Goal: Information Seeking & Learning: Learn about a topic

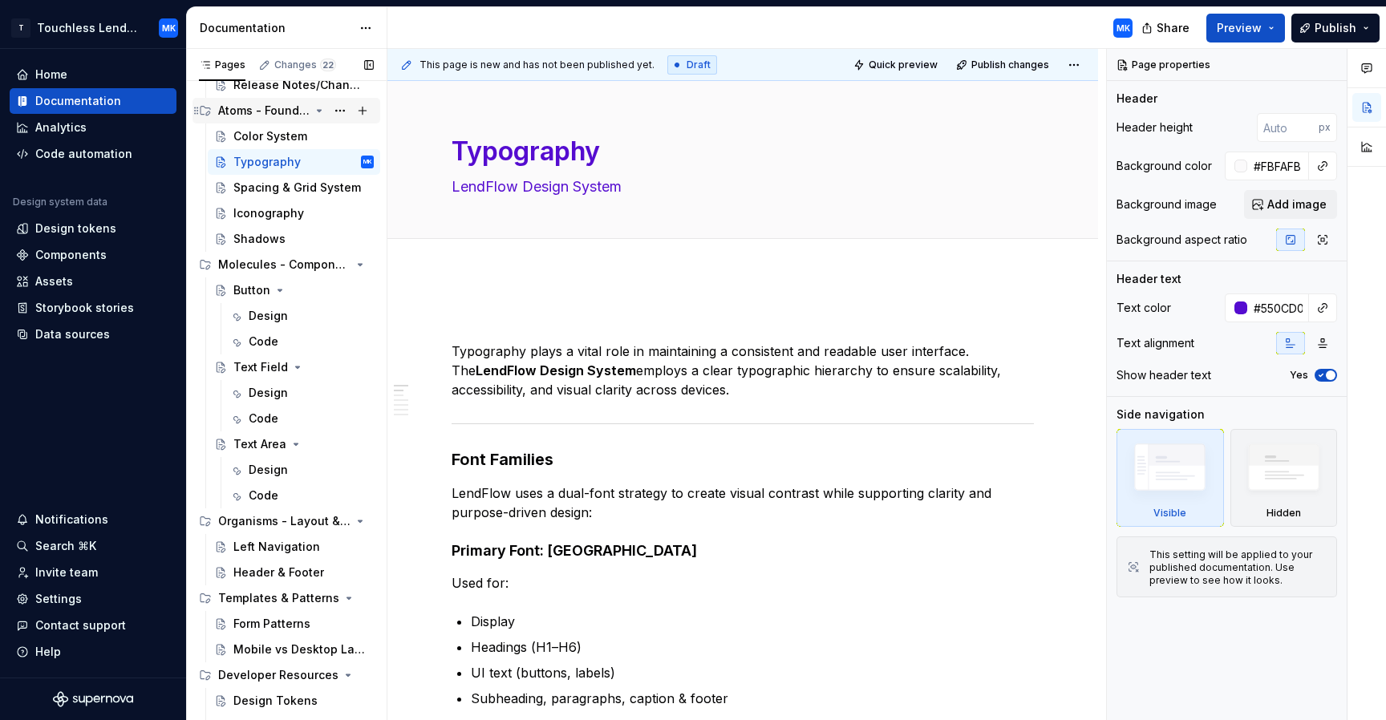
scroll to position [188, 0]
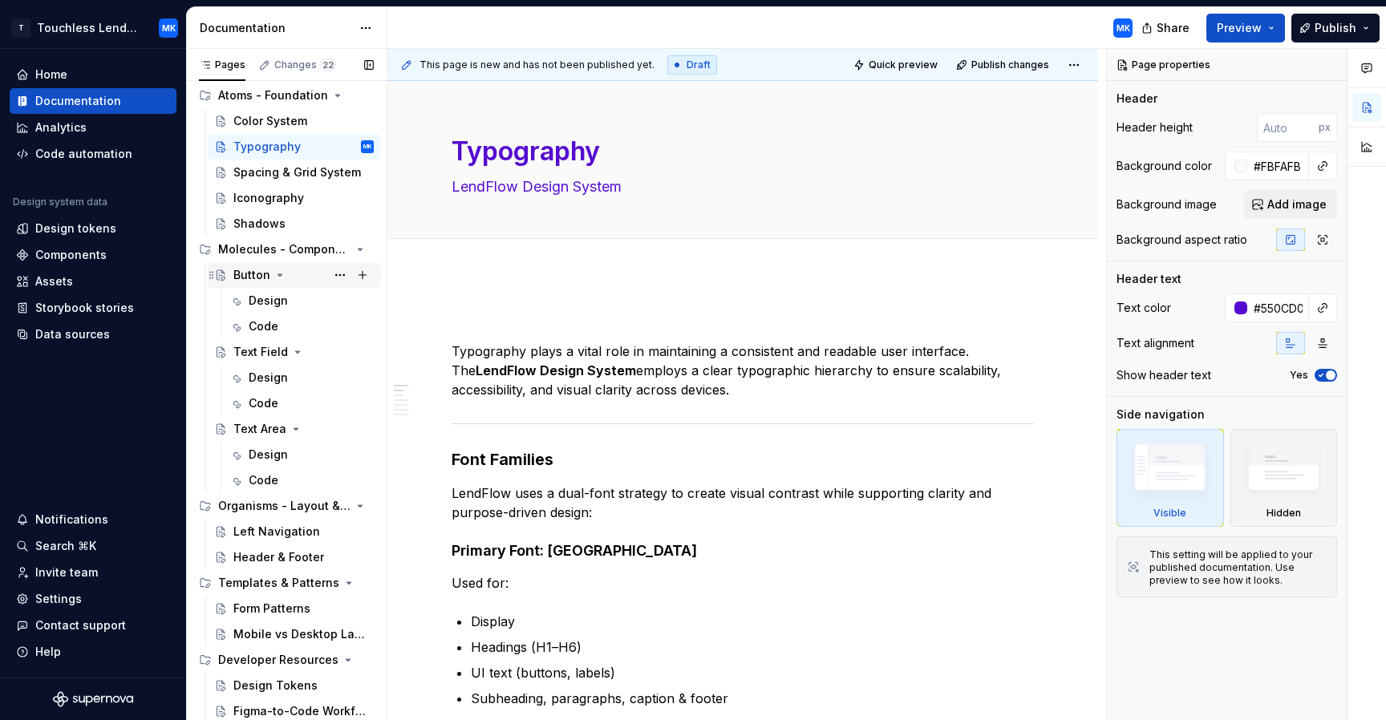
click at [289, 281] on div "Button" at bounding box center [303, 275] width 140 height 22
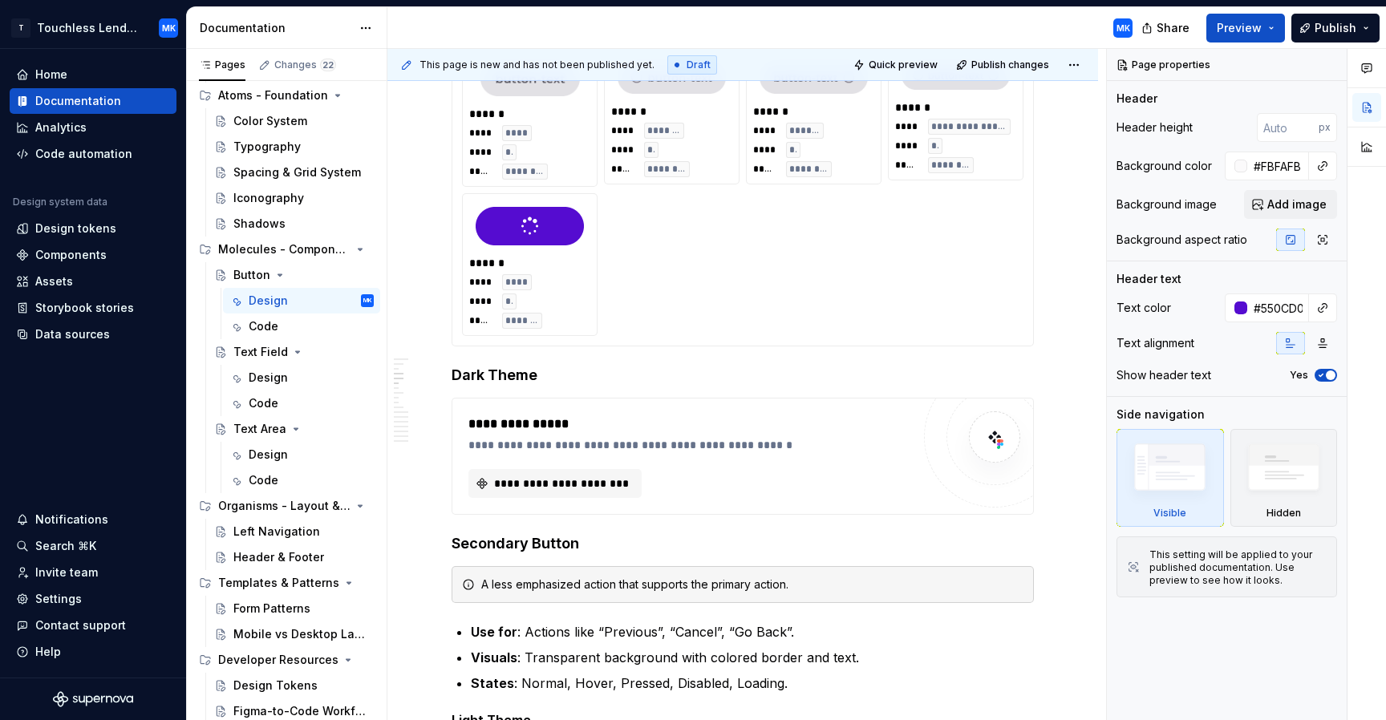
scroll to position [1038, 0]
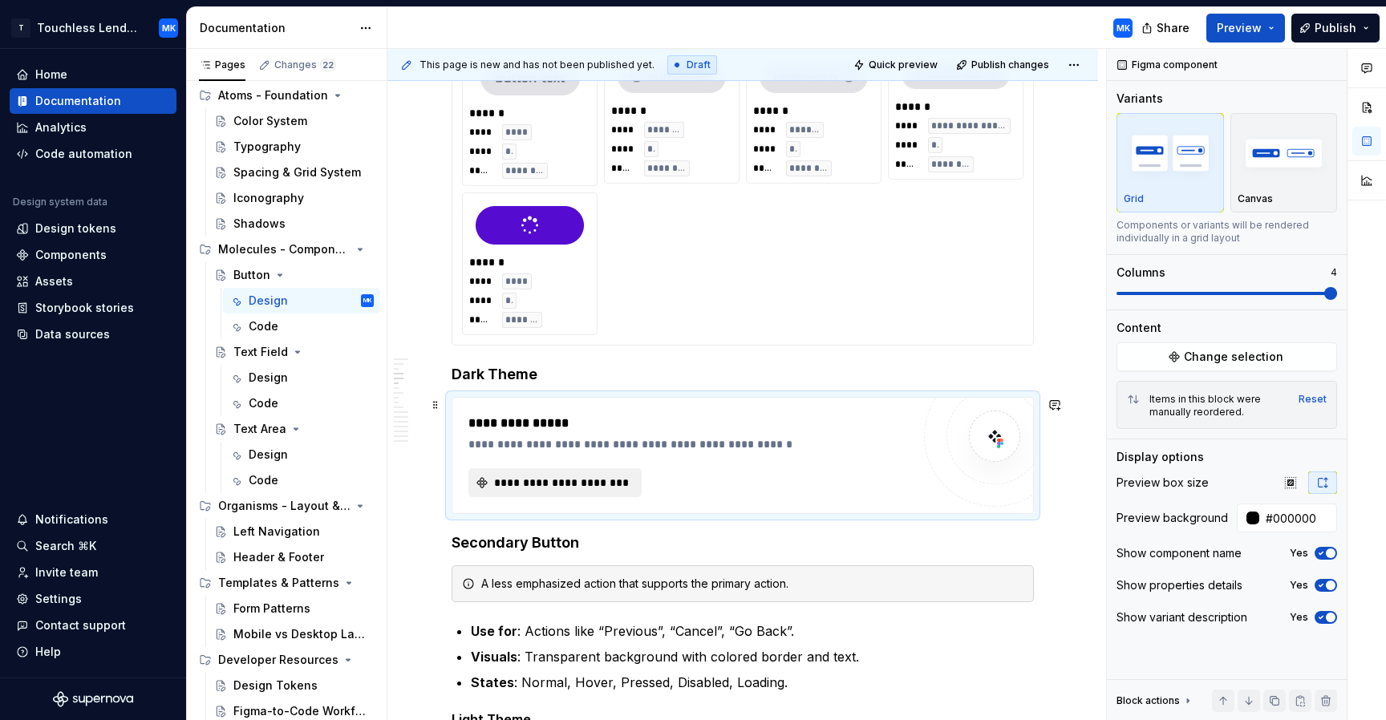
click at [597, 489] on span "**********" at bounding box center [562, 483] width 140 height 16
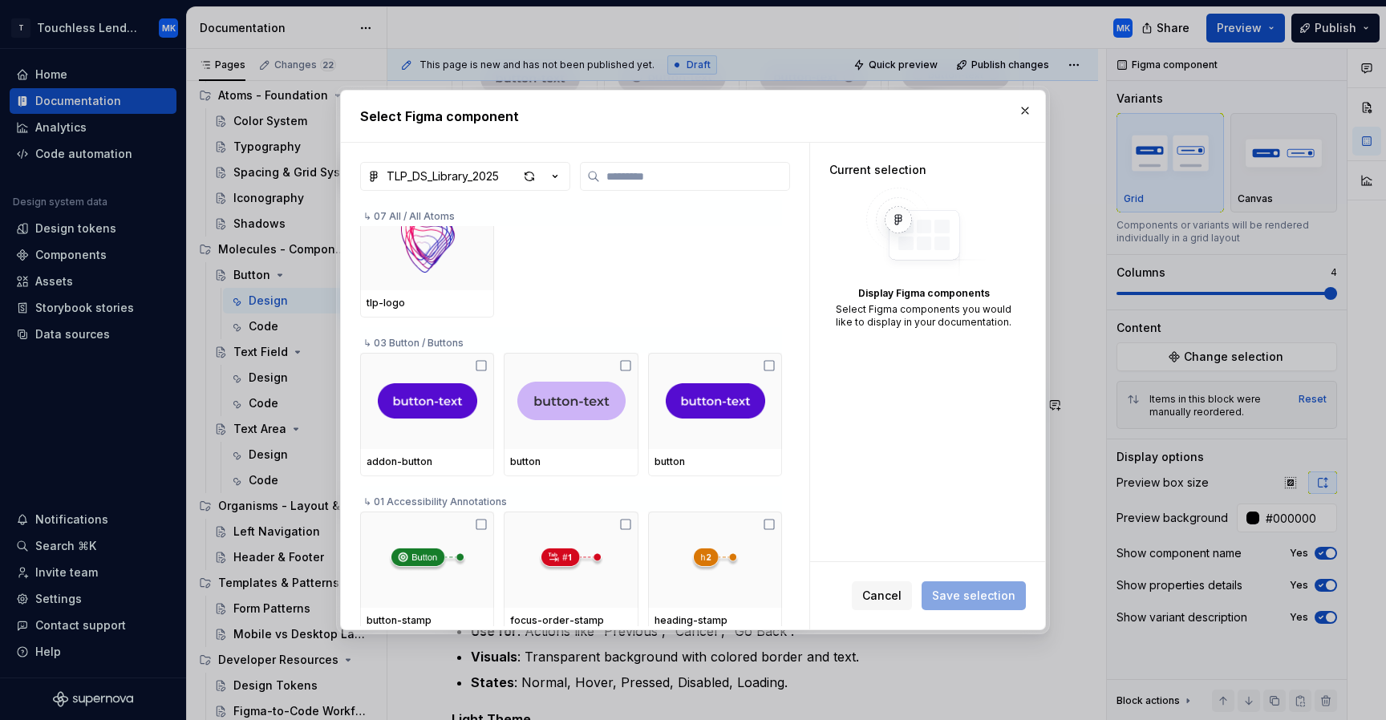
scroll to position [2225, 0]
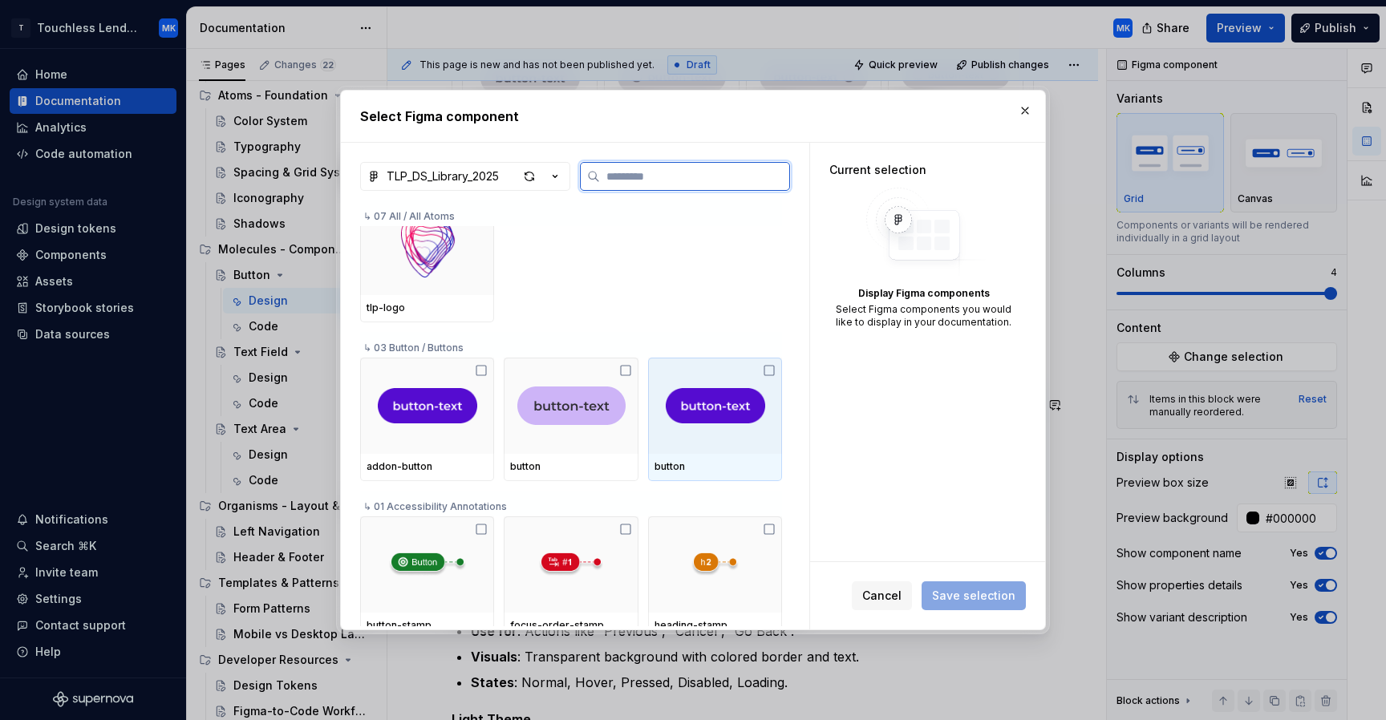
click at [776, 371] on icon at bounding box center [769, 370] width 13 height 13
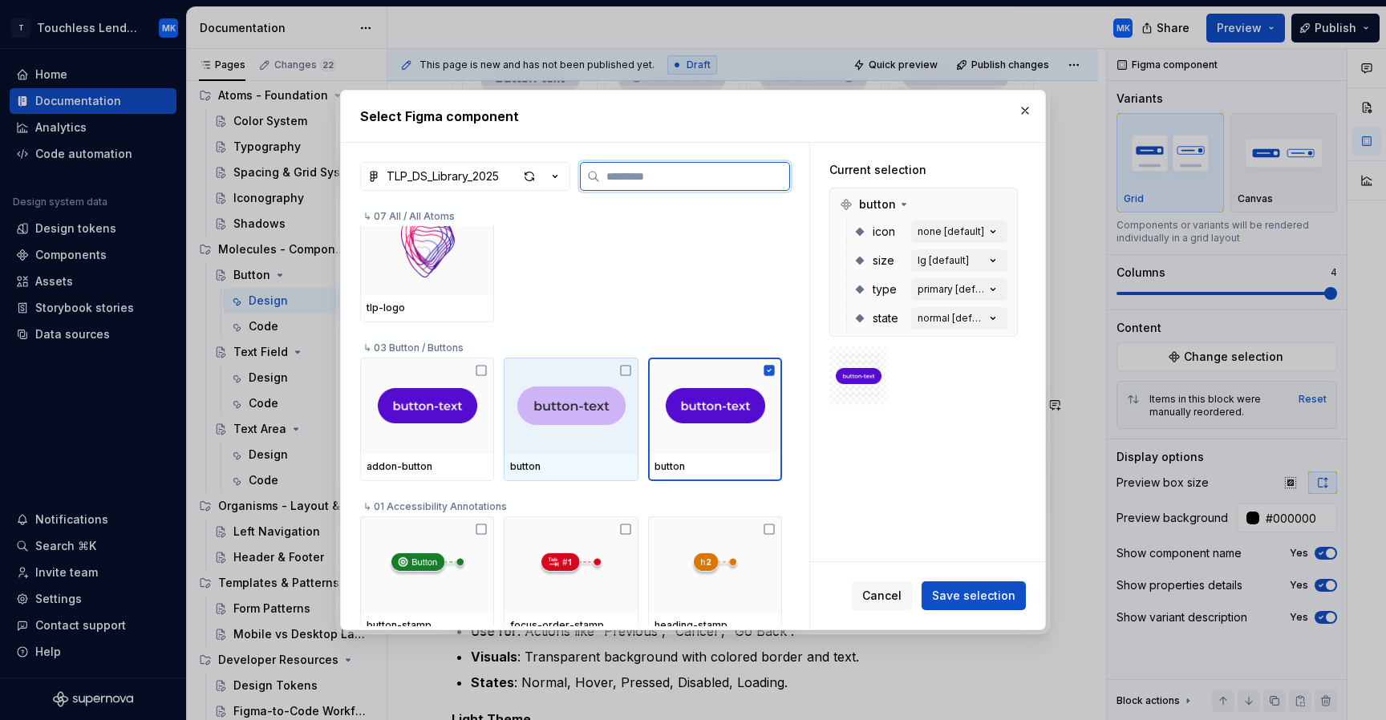
click at [632, 373] on icon at bounding box center [625, 370] width 13 height 13
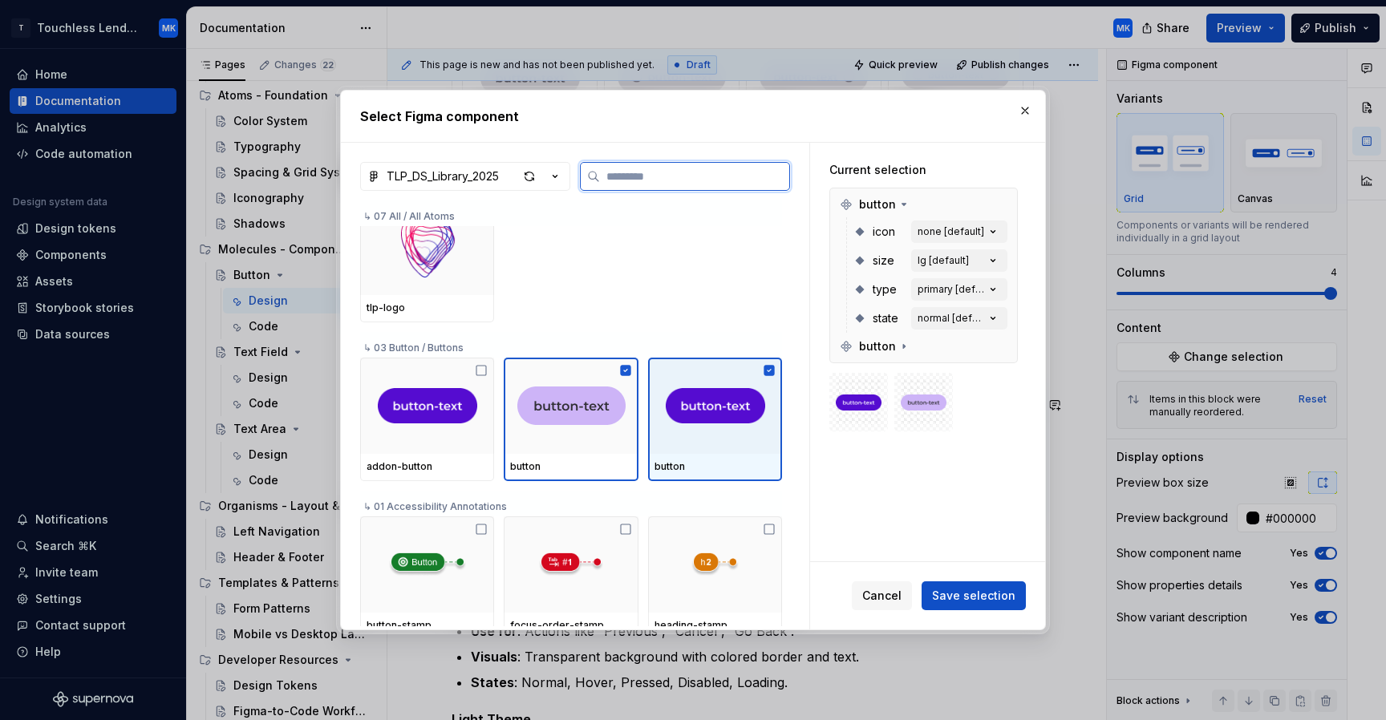
click at [773, 371] on icon at bounding box center [770, 371] width 10 height 10
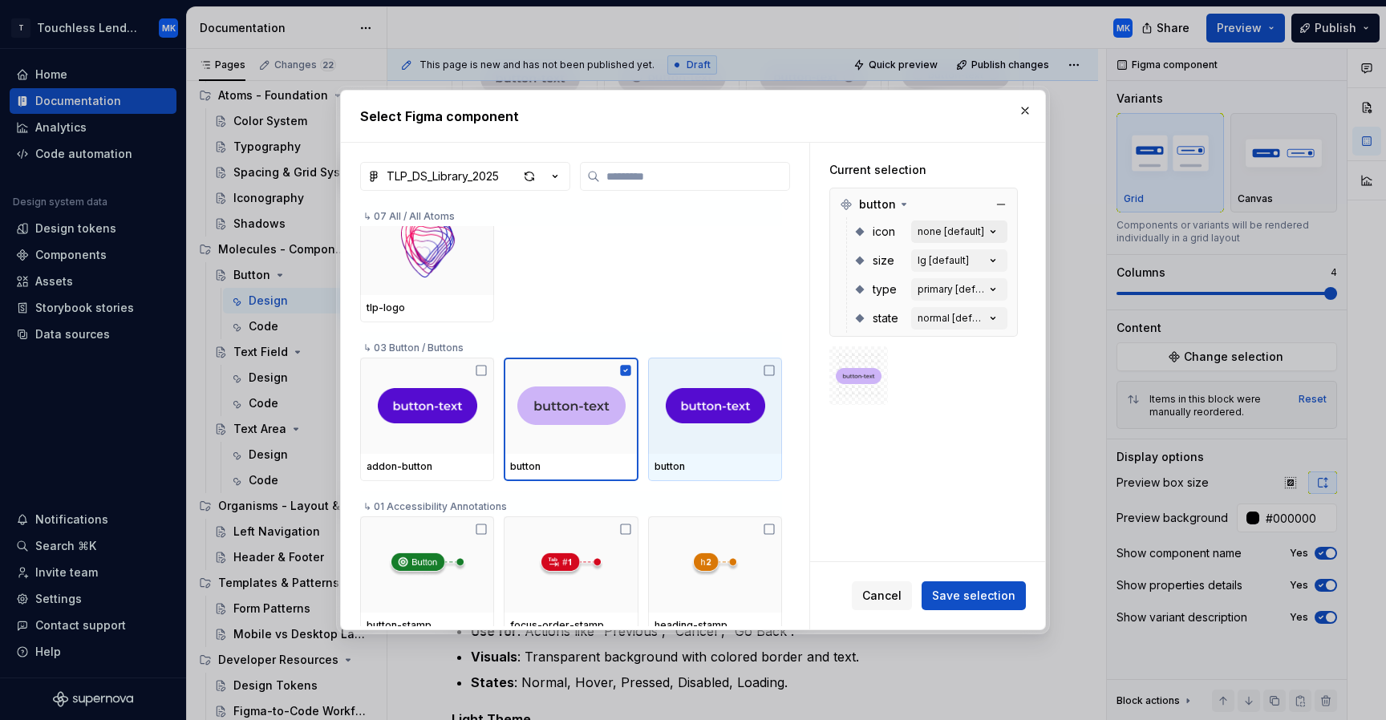
click at [1000, 229] on icon "button" at bounding box center [993, 232] width 16 height 16
click at [996, 232] on icon "button" at bounding box center [994, 232] width 4 height 2
type textarea "*"
click at [980, 233] on div "none [default]" at bounding box center [951, 231] width 67 height 13
click at [969, 258] on div "lg [default]" at bounding box center [943, 260] width 51 height 13
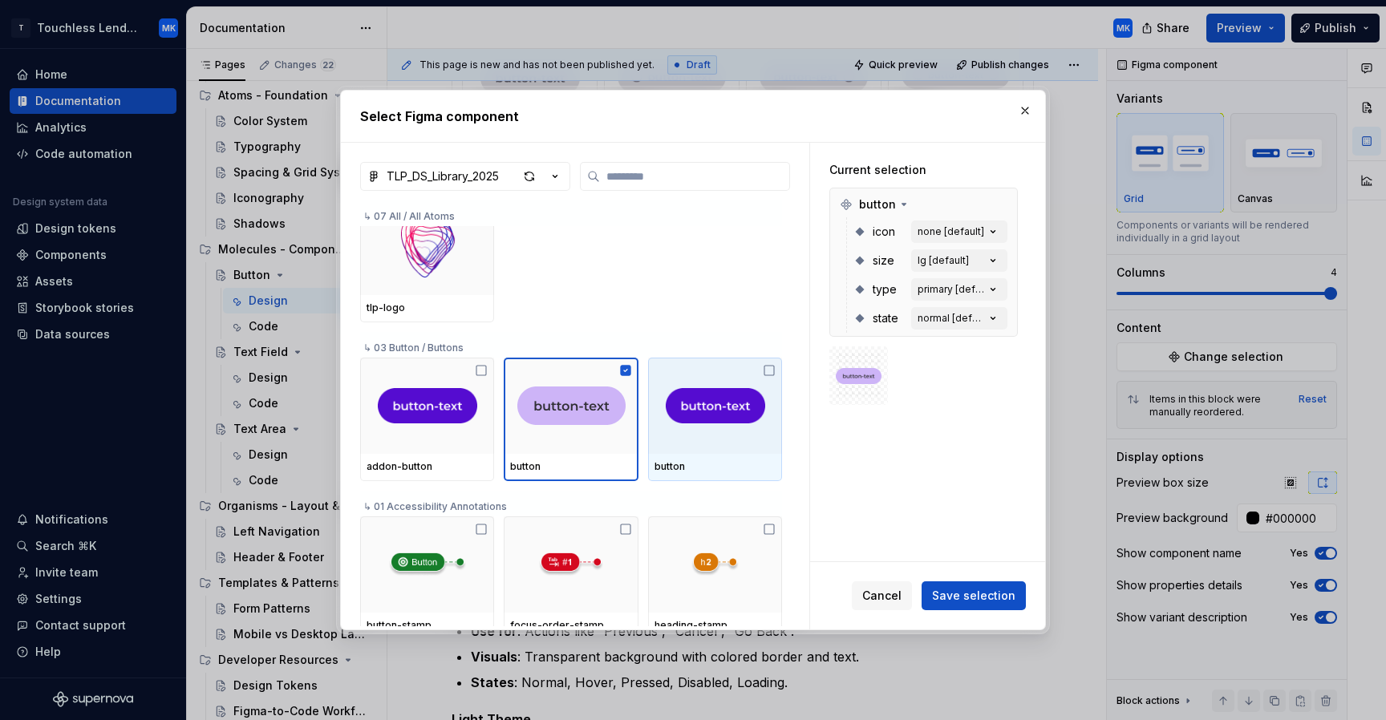
click at [1000, 461] on div "Current selection button icon none [default] size lg [default] type primary [de…" at bounding box center [927, 352] width 235 height 419
click at [955, 229] on div "none [default]" at bounding box center [951, 231] width 67 height 13
click at [1025, 115] on button "button" at bounding box center [1025, 110] width 22 height 22
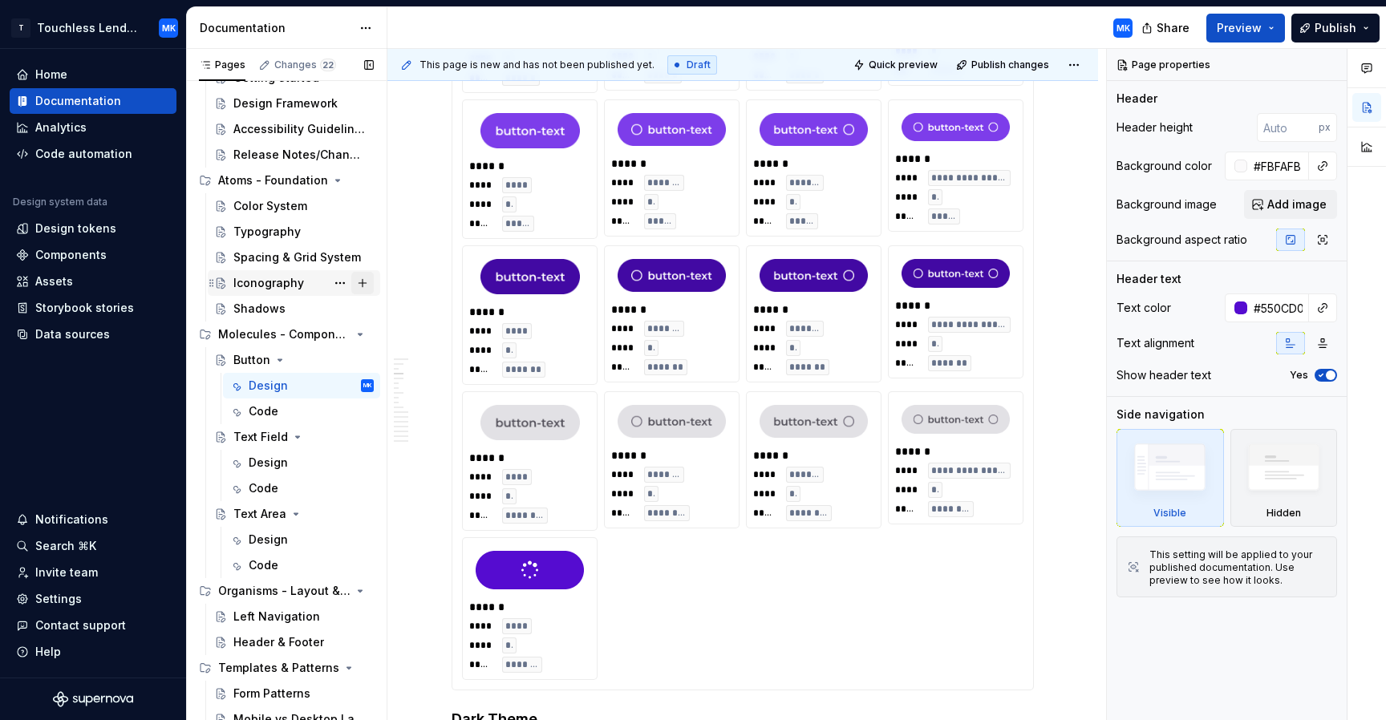
scroll to position [188, 0]
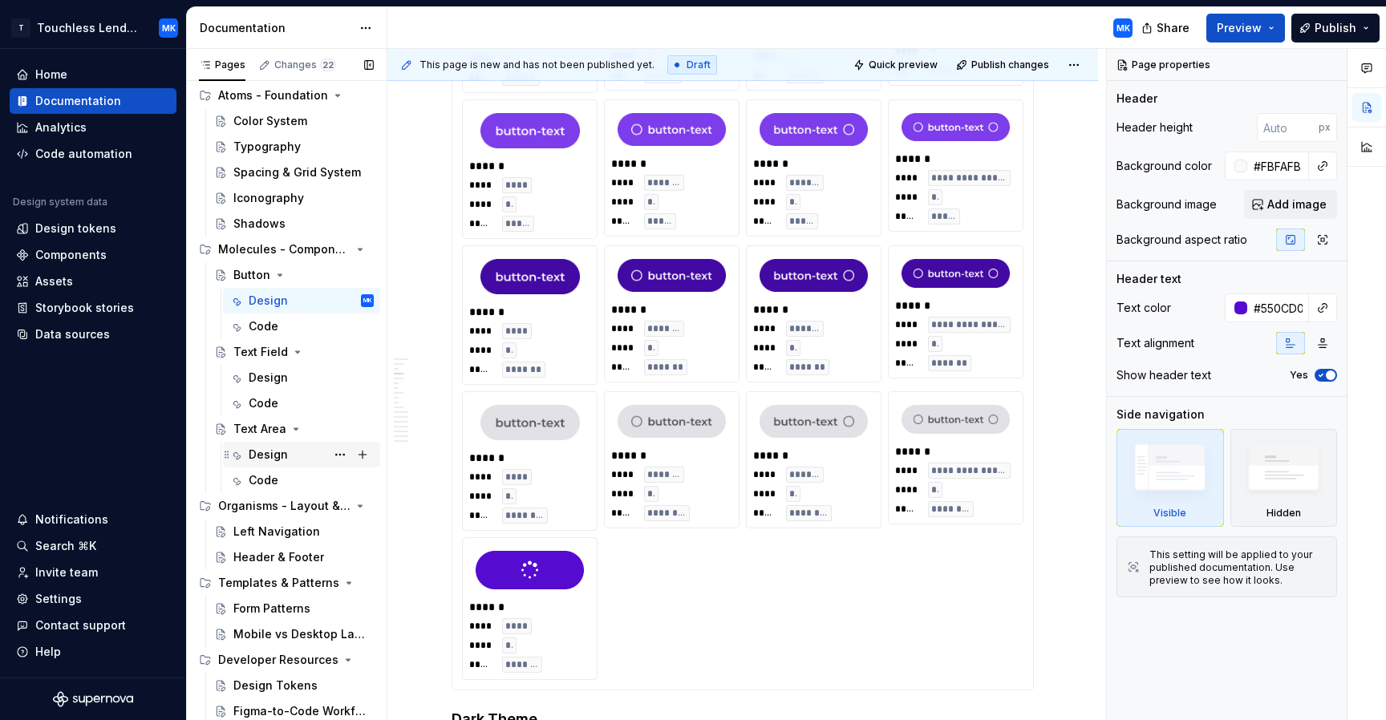
click at [279, 450] on div "Design" at bounding box center [268, 455] width 39 height 16
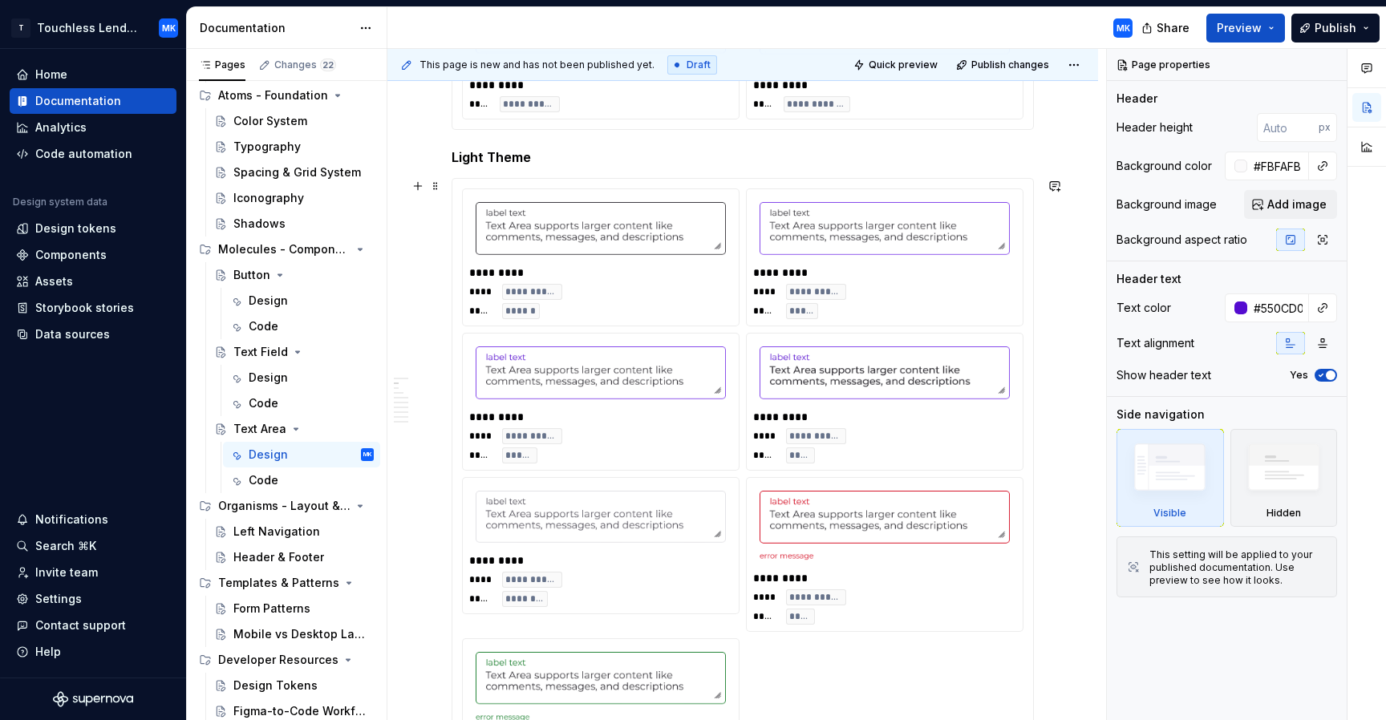
scroll to position [470, 0]
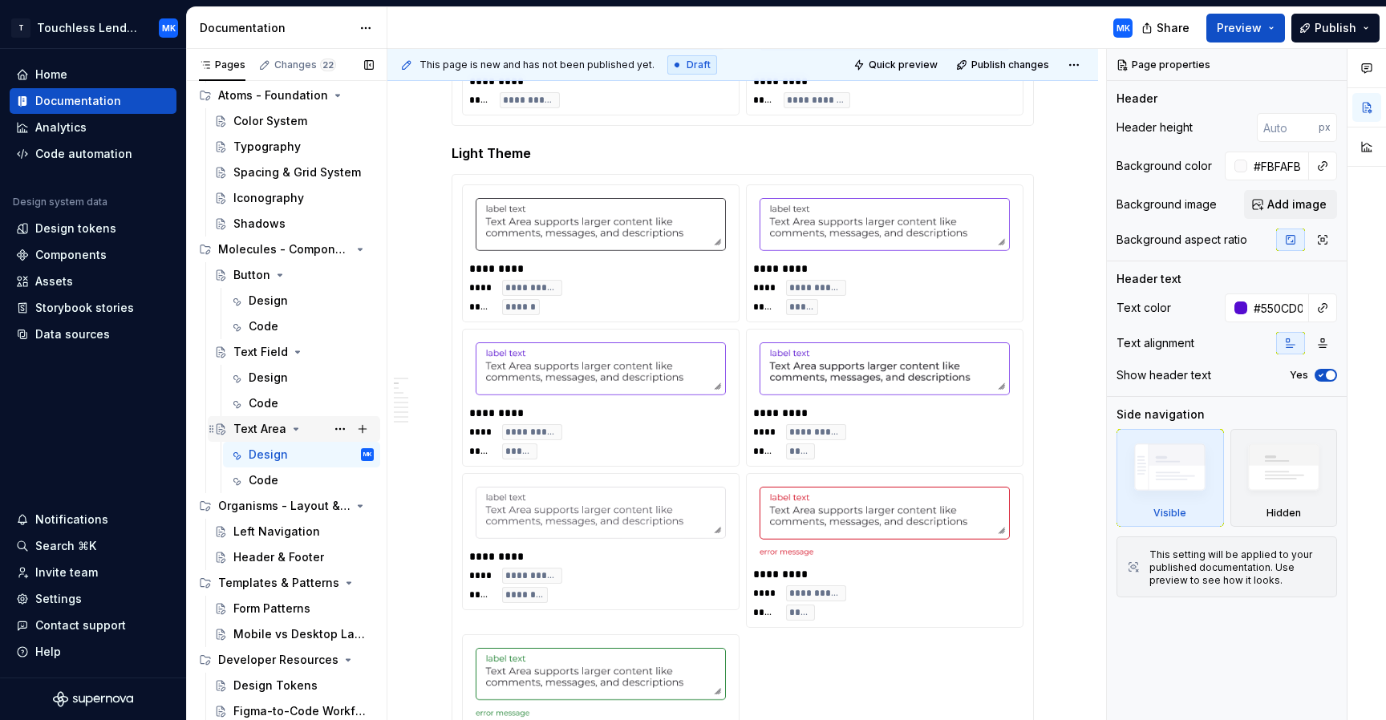
click at [319, 429] on div "Text Area" at bounding box center [303, 429] width 140 height 22
click at [363, 431] on button "Page tree" at bounding box center [362, 429] width 22 height 22
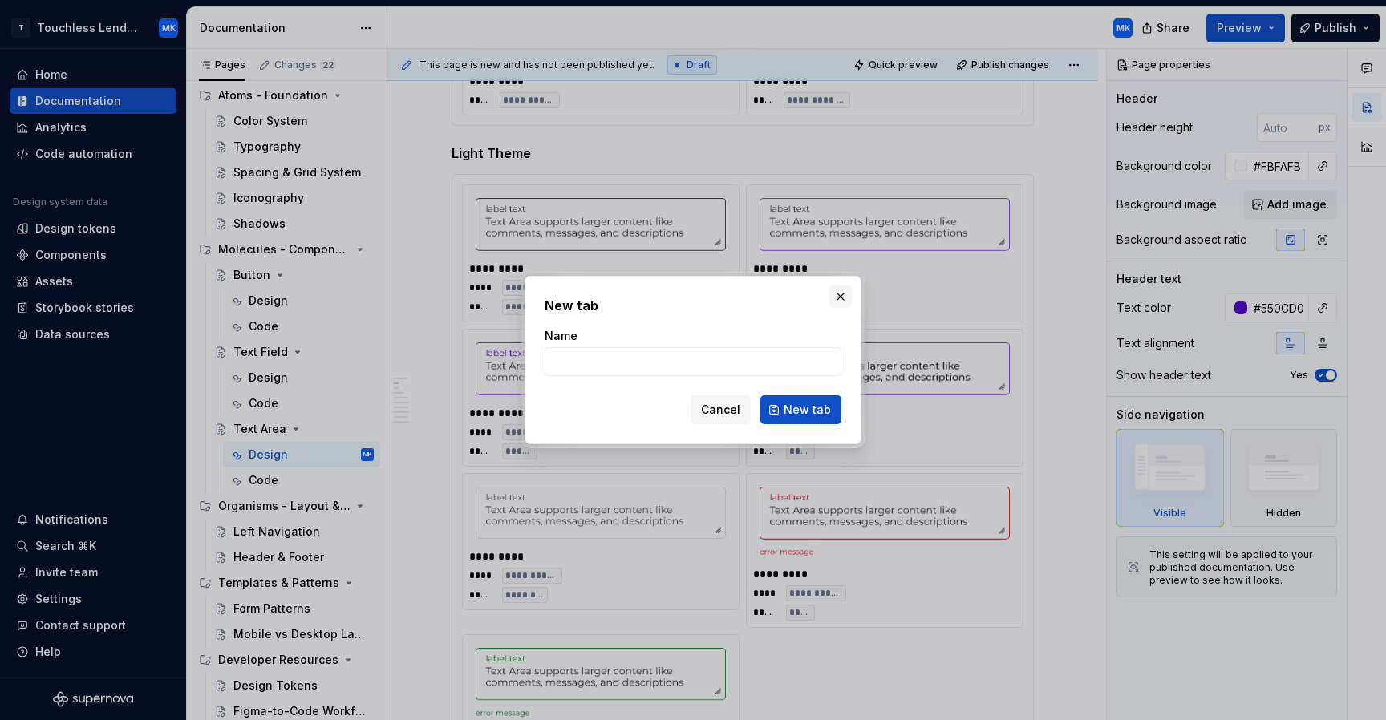
click at [846, 291] on button "button" at bounding box center [841, 297] width 22 height 22
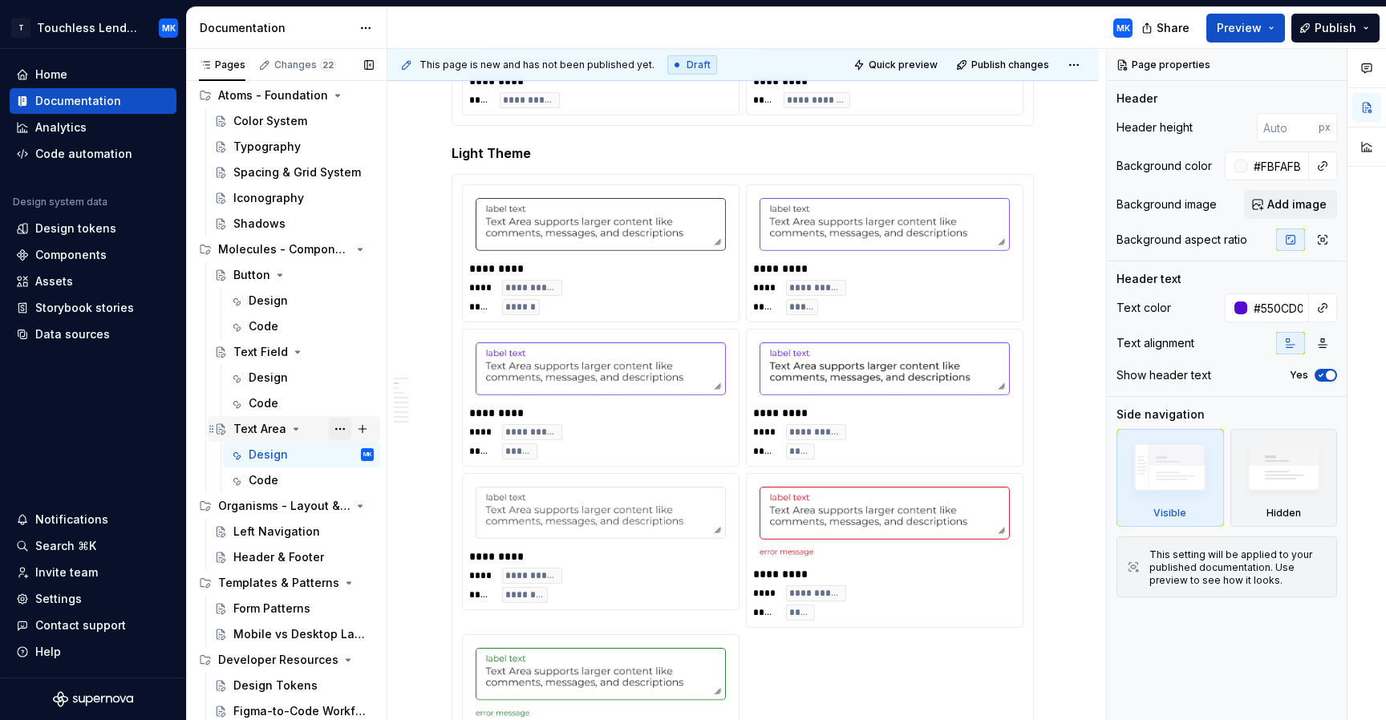
click at [337, 427] on button "Page tree" at bounding box center [340, 429] width 22 height 22
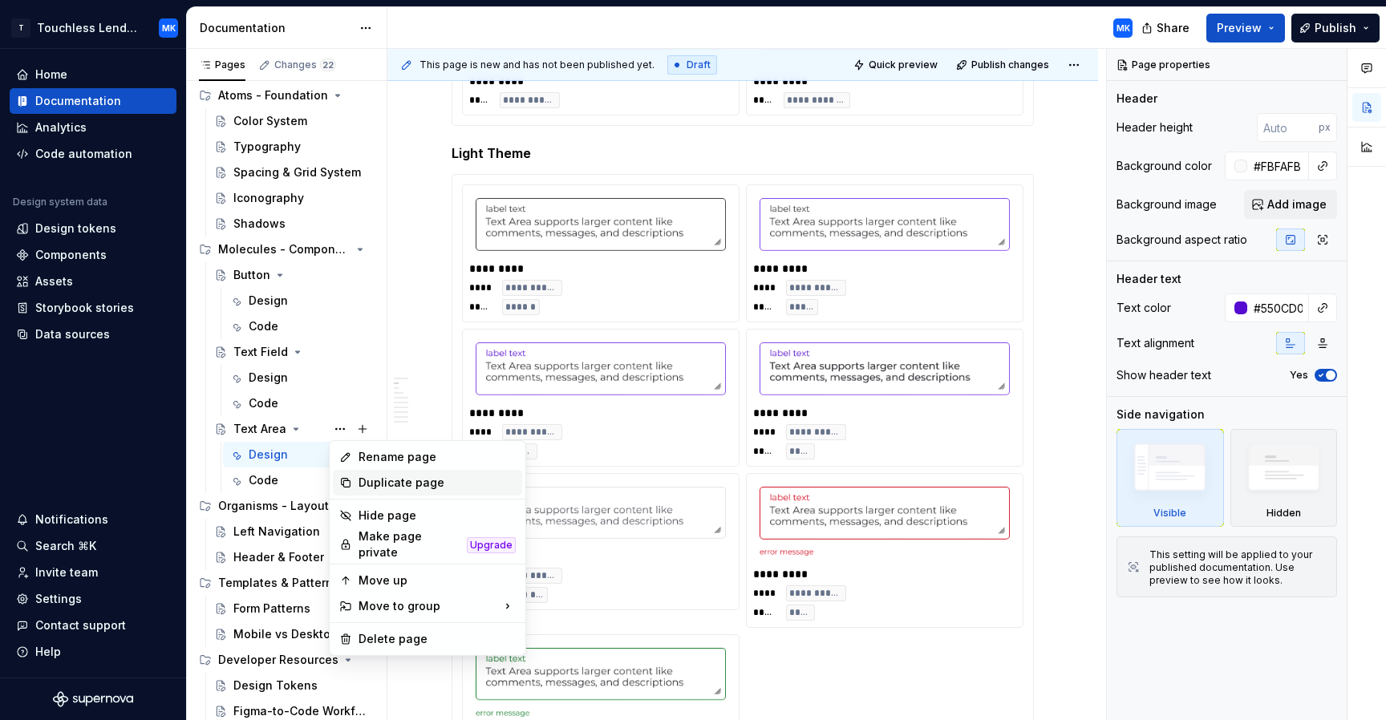
click at [390, 481] on div "Duplicate page" at bounding box center [437, 483] width 157 height 16
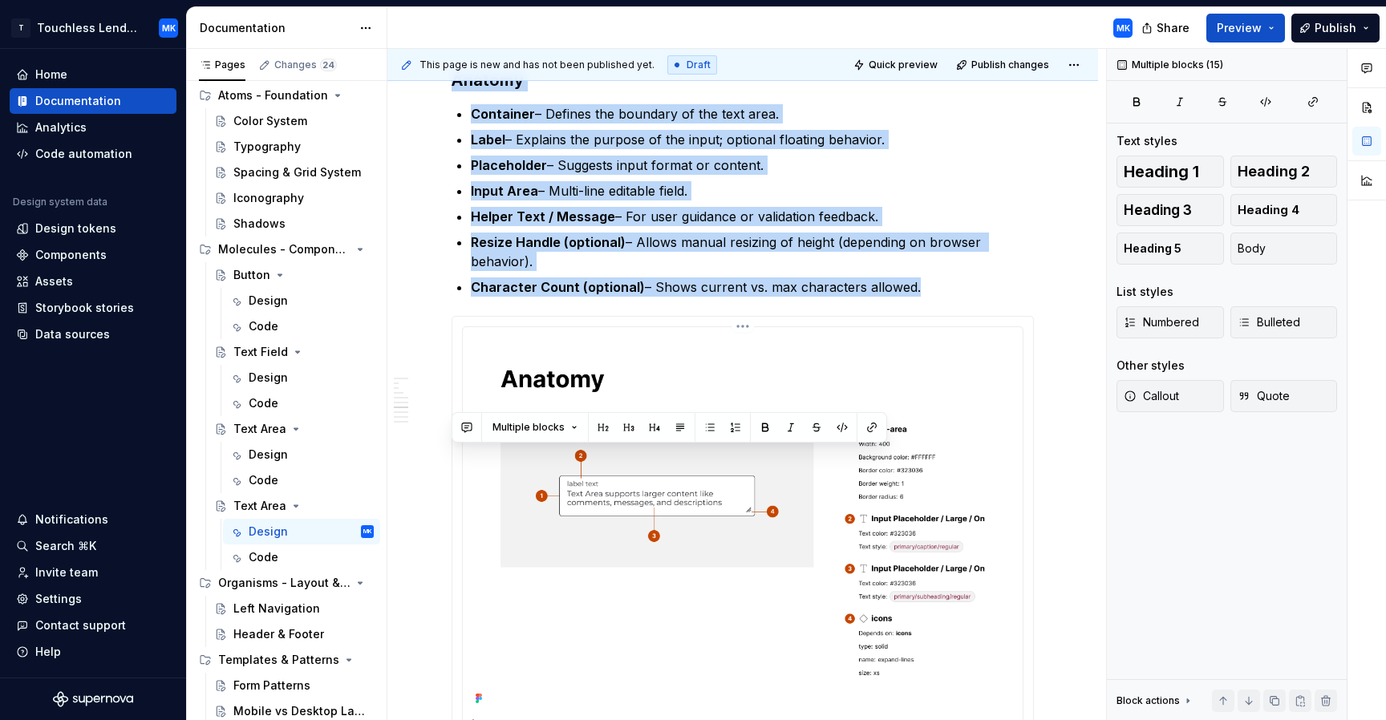
scroll to position [2367, 0]
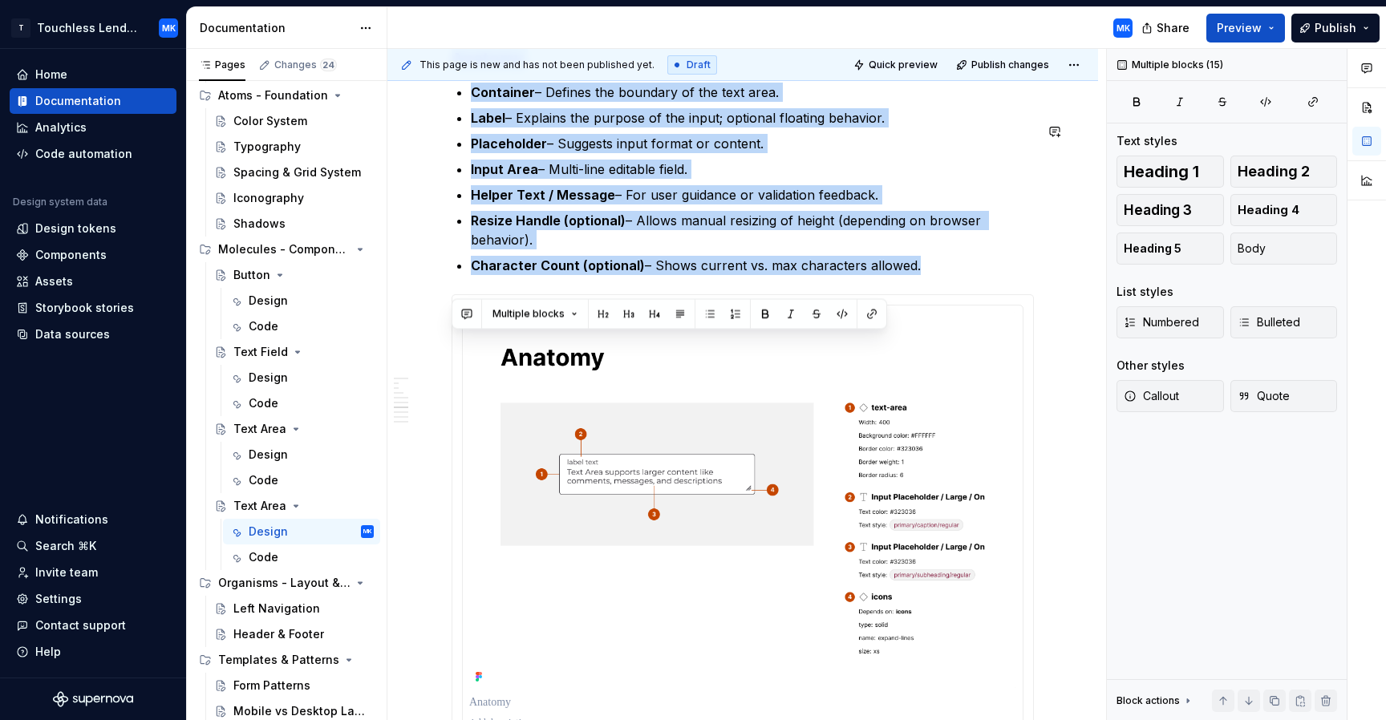
drag, startPoint x: 452, startPoint y: 318, endPoint x: 965, endPoint y: 278, distance: 514.3
click at [965, 278] on div "**********" at bounding box center [743, 46] width 582 height 4194
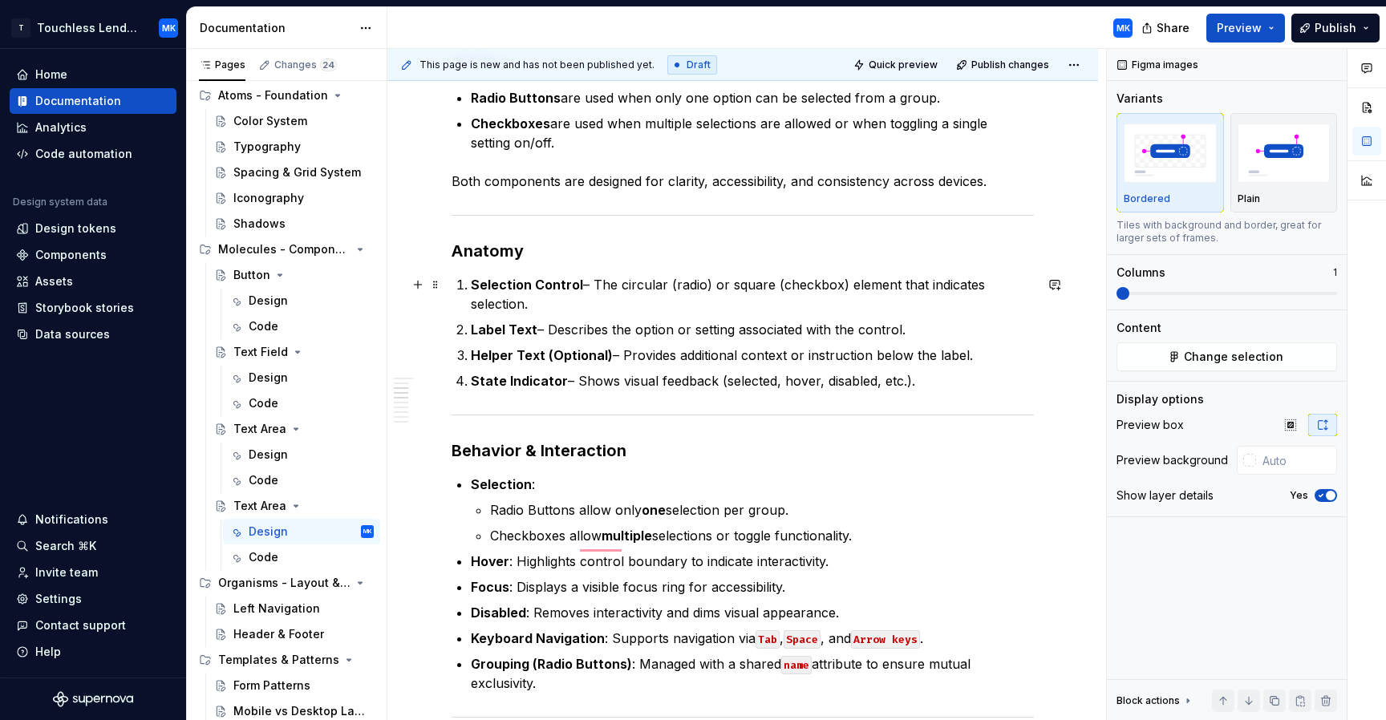
scroll to position [359, 0]
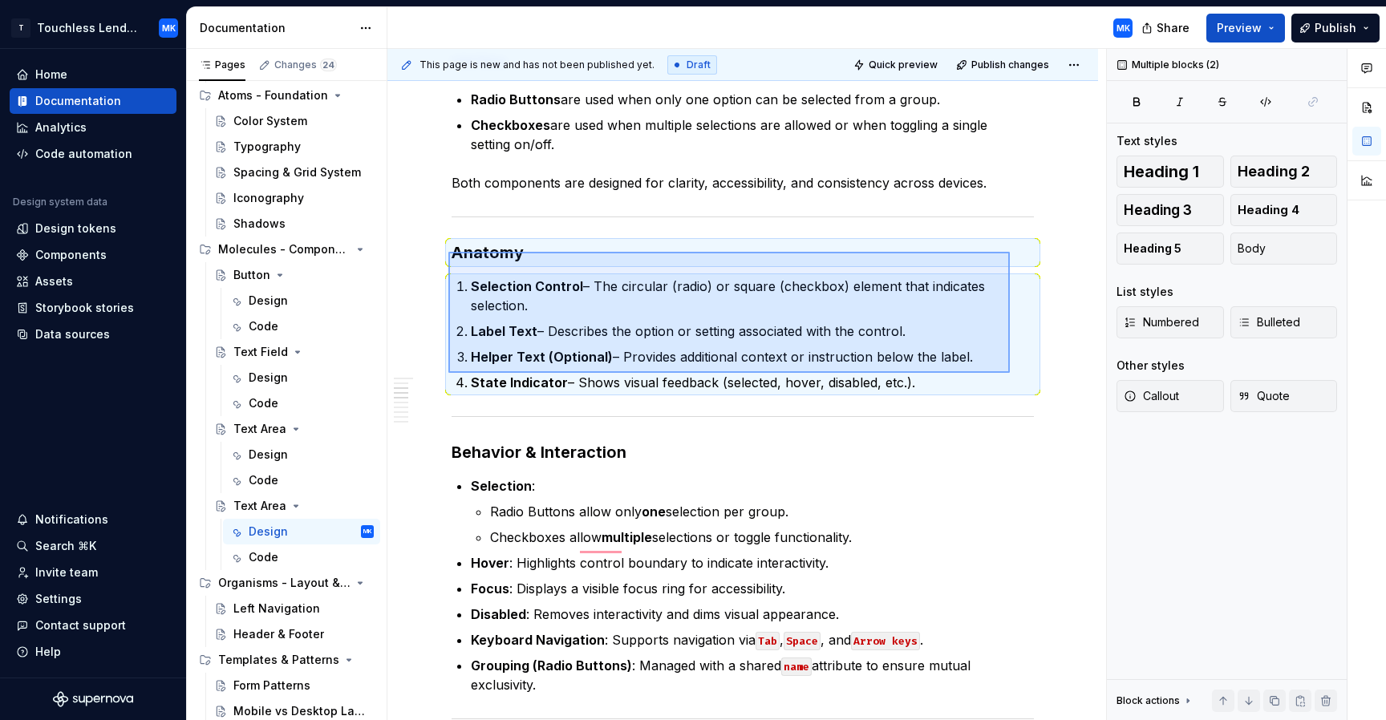
drag, startPoint x: 448, startPoint y: 252, endPoint x: 1012, endPoint y: 375, distance: 576.6
click at [1012, 375] on div "This page is new and has not been published yet. Draft Quick preview Publish ch…" at bounding box center [746, 385] width 719 height 672
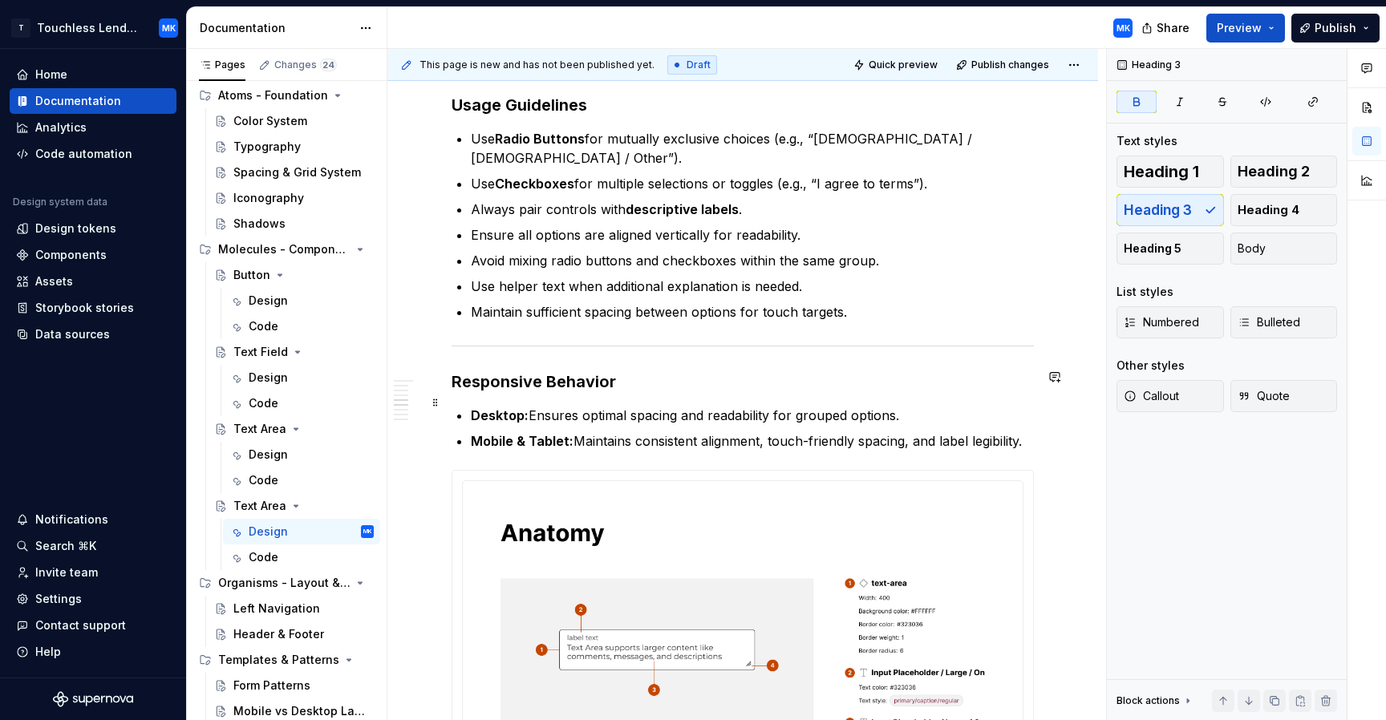
click at [1034, 432] on p "Mobile & Tablet: Maintains consistent alignment, touch-friendly spacing, and la…" at bounding box center [752, 441] width 563 height 19
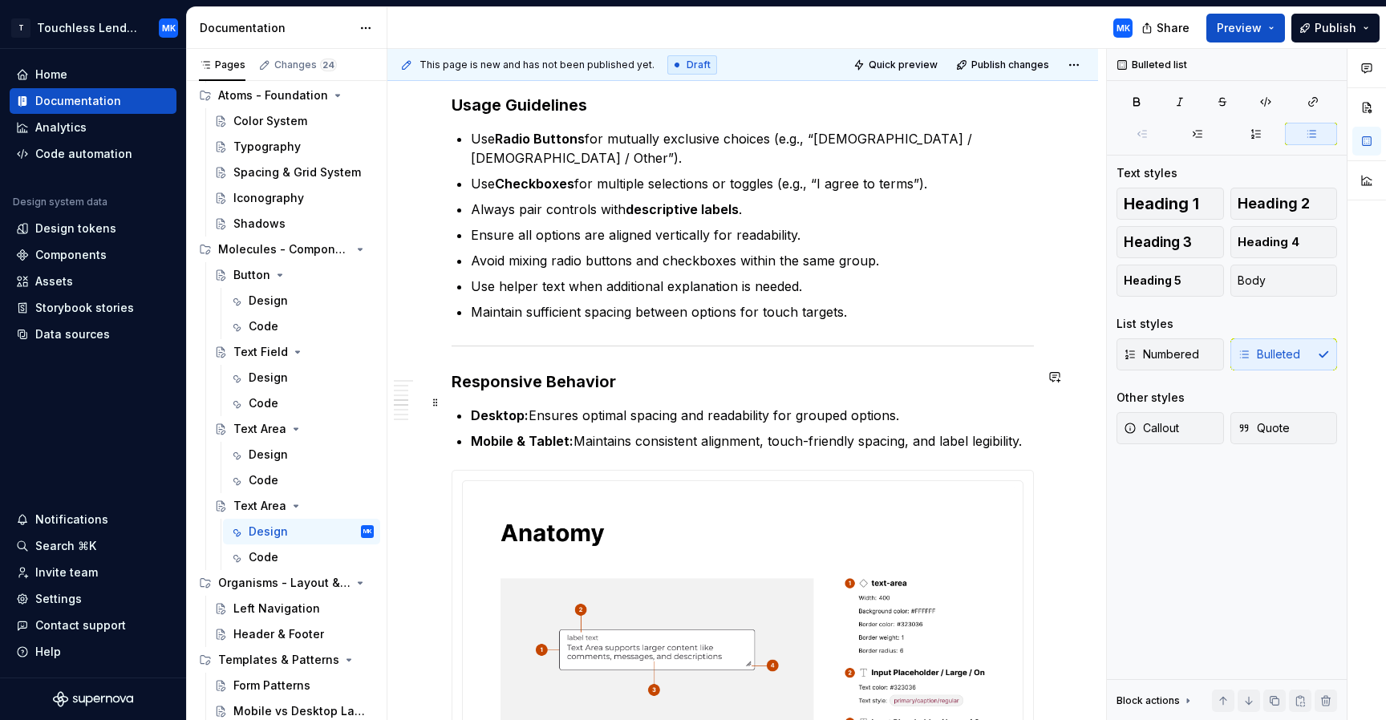
scroll to position [1109, 0]
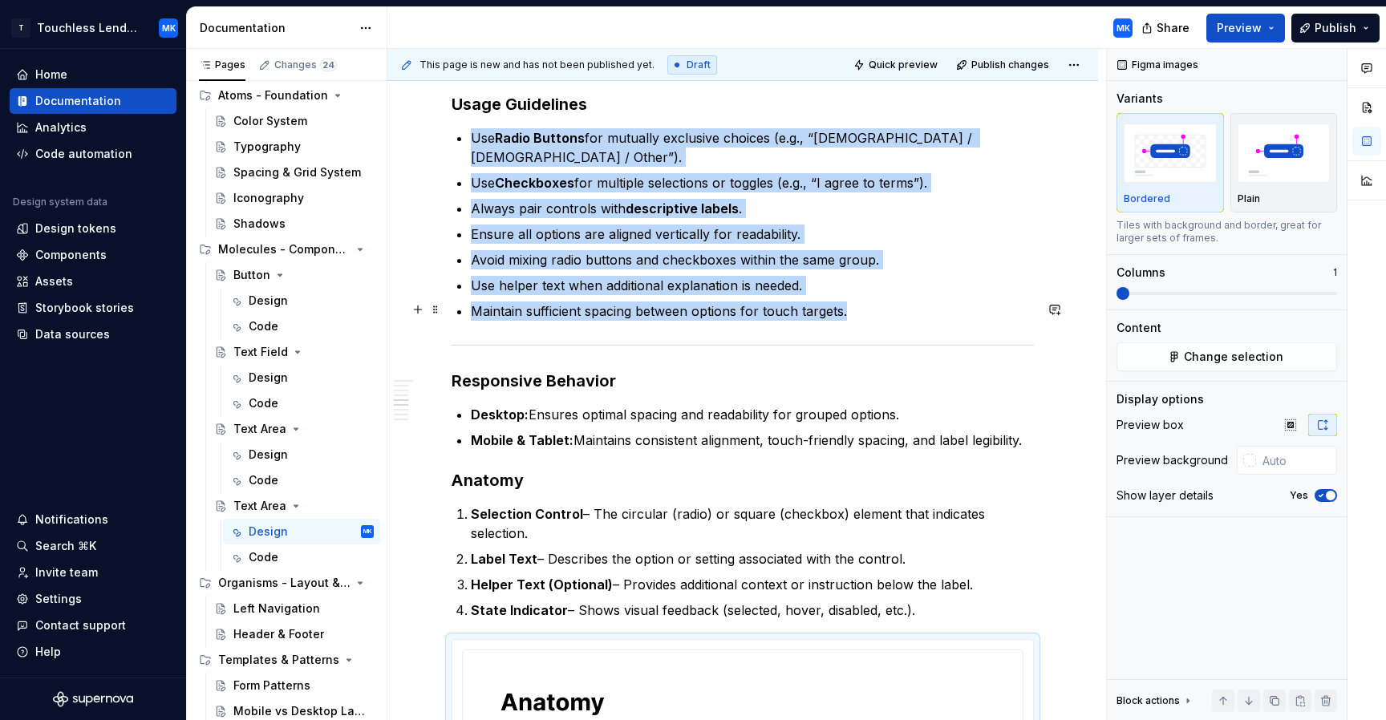
click at [619, 345] on hr "To enrich screen reader interactions, please activate Accessibility in Grammarl…" at bounding box center [743, 345] width 582 height 1
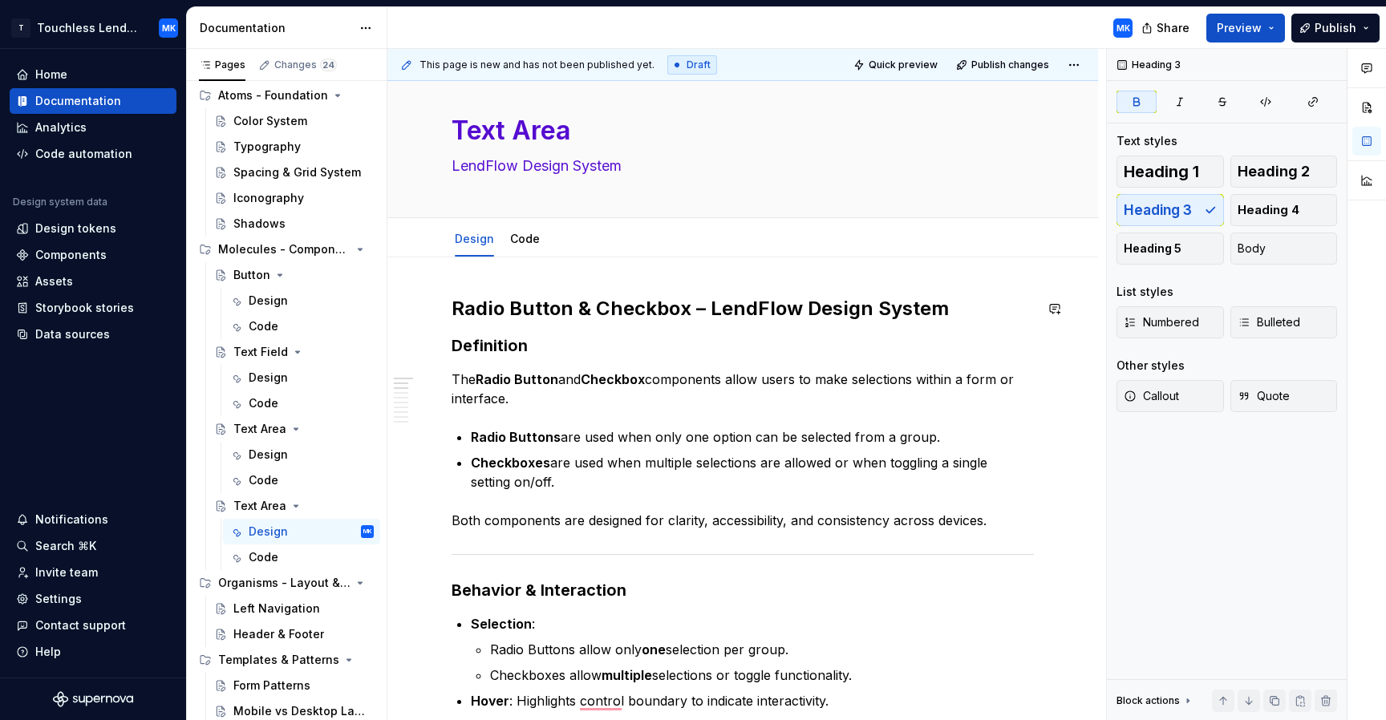
scroll to position [0, 0]
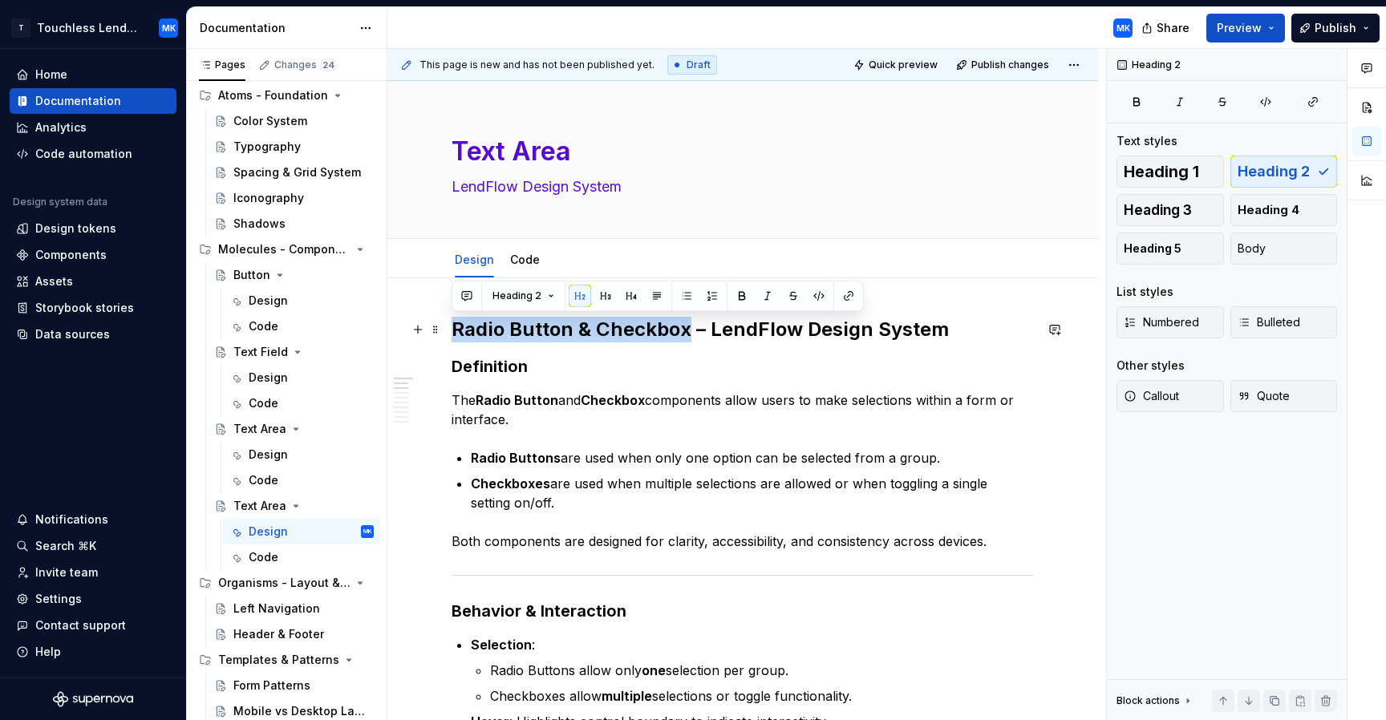
drag, startPoint x: 688, startPoint y: 328, endPoint x: 454, endPoint y: 322, distance: 233.5
click at [454, 322] on h2 "Radio Button & Checkbox – LendFlow Design System" at bounding box center [743, 330] width 582 height 26
copy h2 "Radio Button & Checkbox"
paste textarea "Radio Button & Checkbox"
type textarea "*"
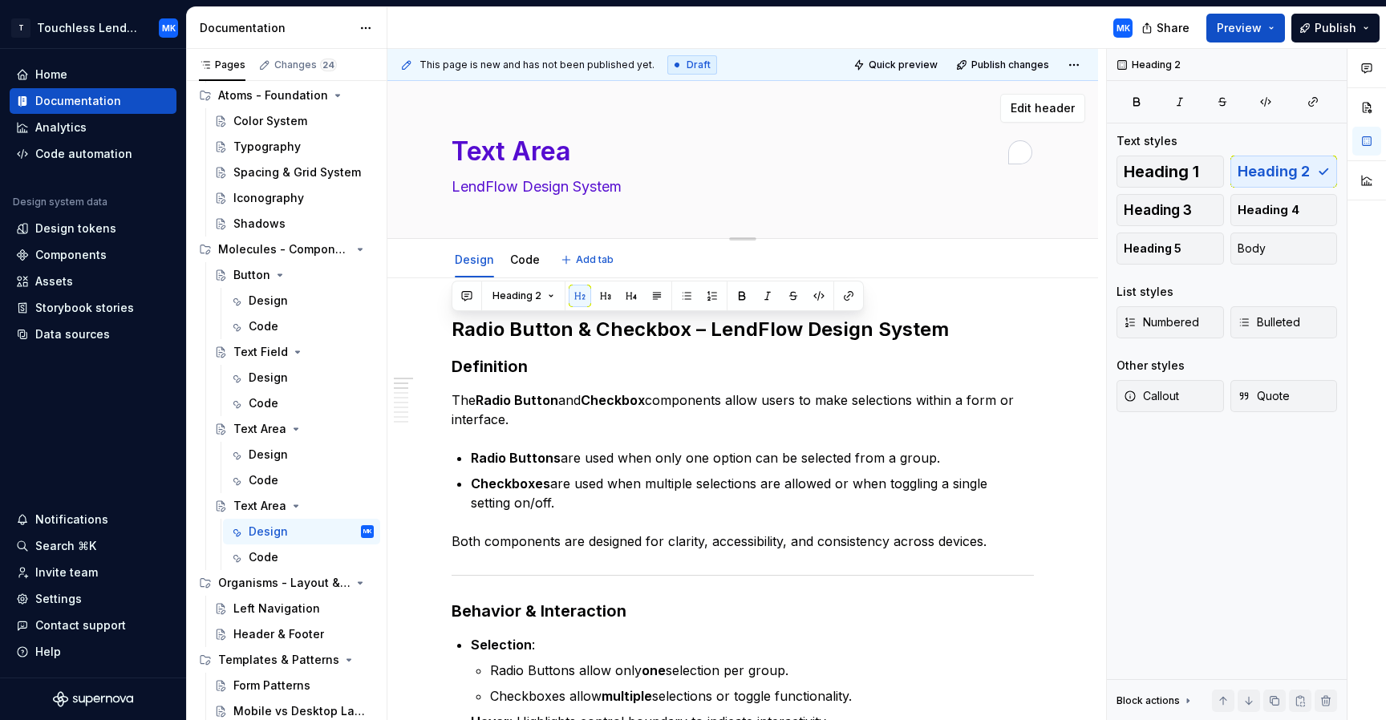
type textarea "Radio Button & Checkbox"
type textarea "*"
type textarea "Radio Button & Checkbox"
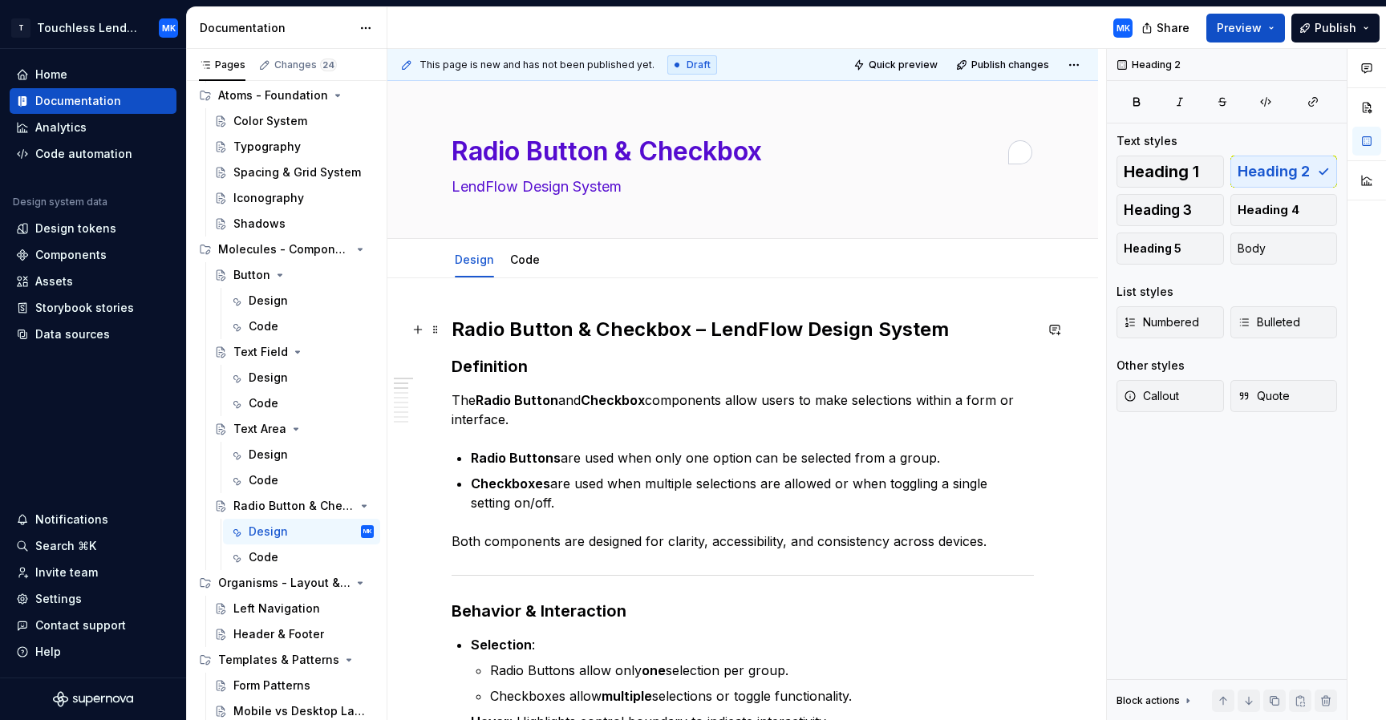
click at [988, 329] on h2 "Radio Button & Checkbox – LendFlow Design System" at bounding box center [743, 330] width 582 height 26
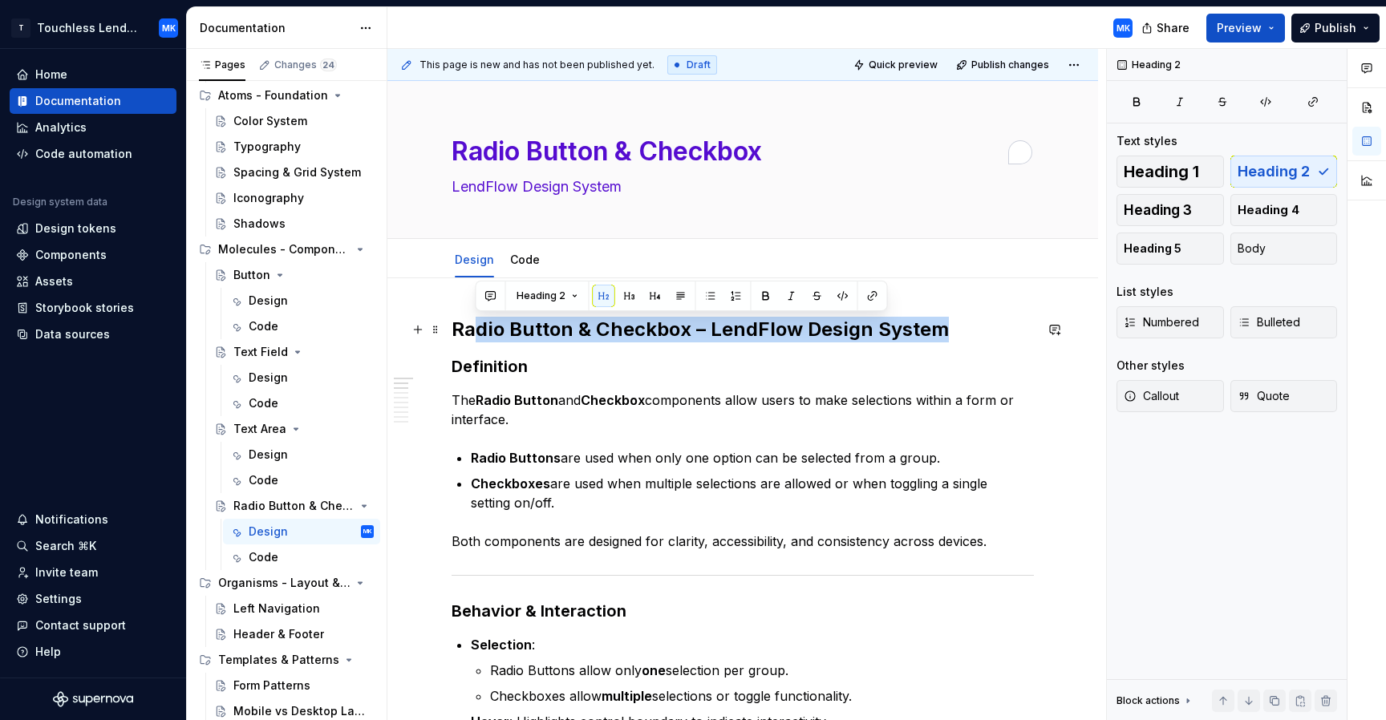
drag, startPoint x: 954, startPoint y: 330, endPoint x: 443, endPoint y: 320, distance: 511.1
drag, startPoint x: 498, startPoint y: 356, endPoint x: 452, endPoint y: 325, distance: 56.1
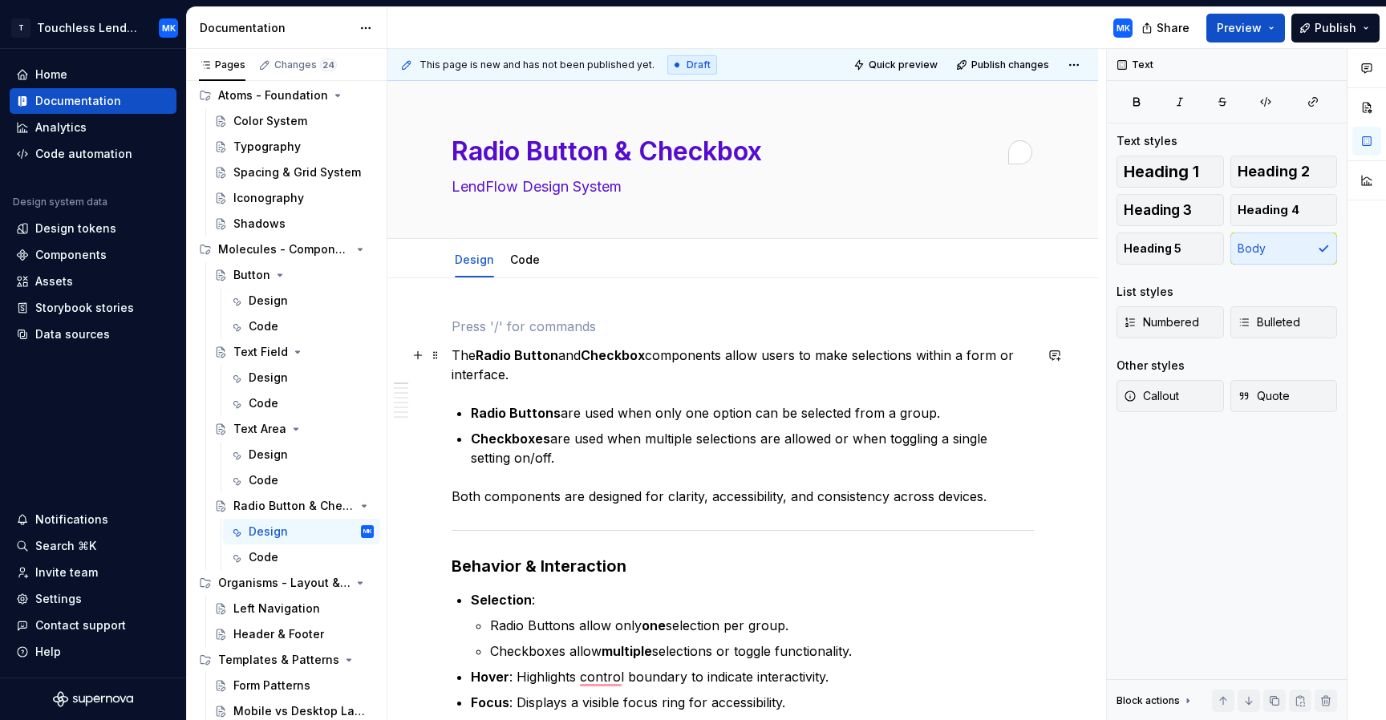
click at [452, 354] on p "The Radio Button and Checkbox components allow users to make selections within …" at bounding box center [743, 365] width 582 height 39
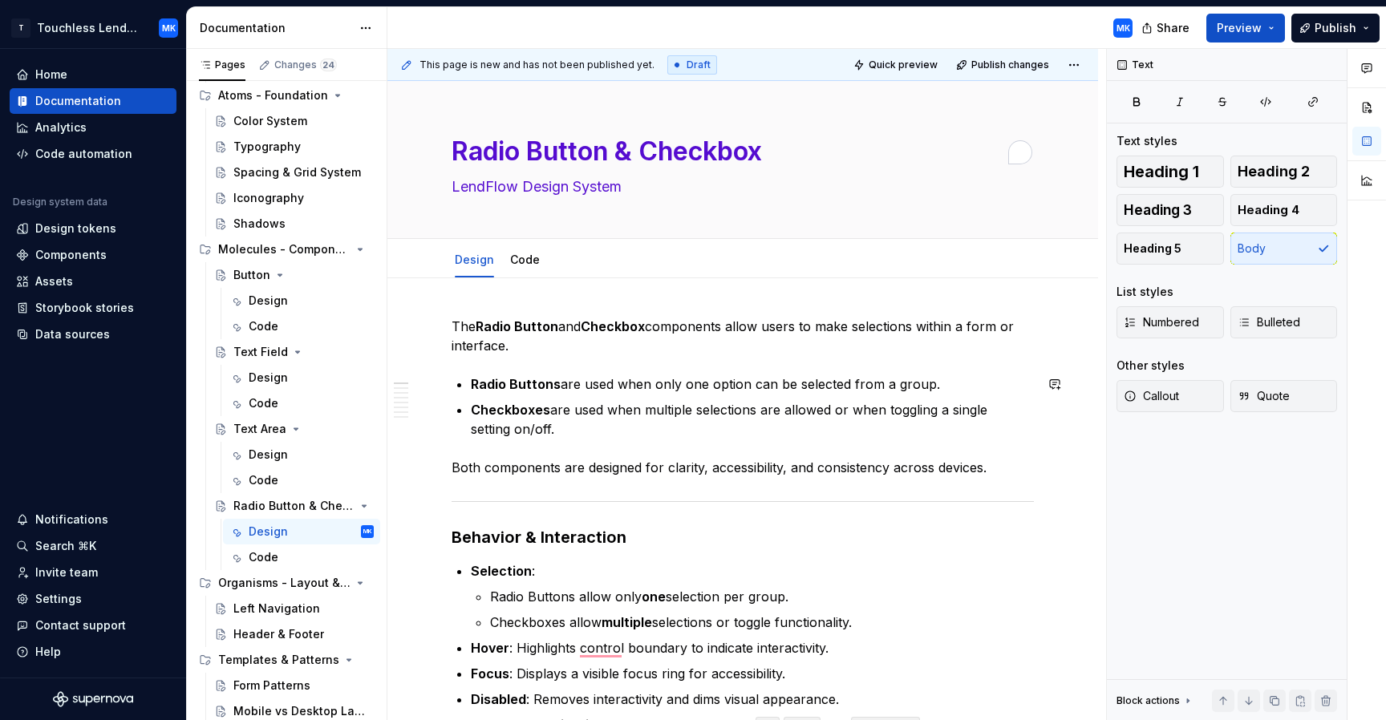
type textarea "*"
